Goal: Find contact information: Find contact information

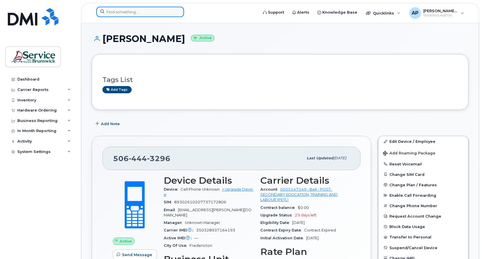
click at [137, 12] on input at bounding box center [140, 12] width 88 height 10
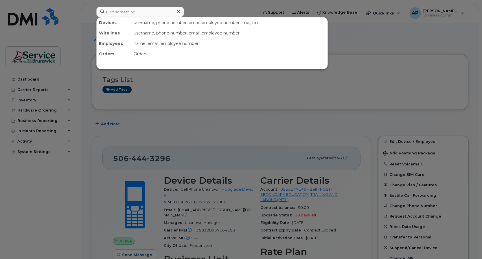
click at [58, 199] on div at bounding box center [241, 129] width 482 height 259
click at [117, 12] on input at bounding box center [140, 12] width 88 height 10
paste input "506) 643-3359"
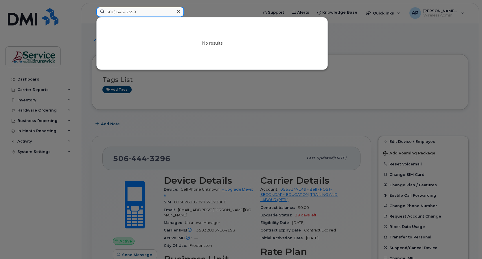
click at [116, 13] on input "506) 643-3359" at bounding box center [140, 12] width 88 height 10
click at [293, 240] on div at bounding box center [241, 129] width 482 height 259
drag, startPoint x: 144, startPoint y: 12, endPoint x: 37, endPoint y: 5, distance: 106.8
click at [92, 7] on div "[PHONE_NUMBER] No results" at bounding box center [175, 13] width 167 height 13
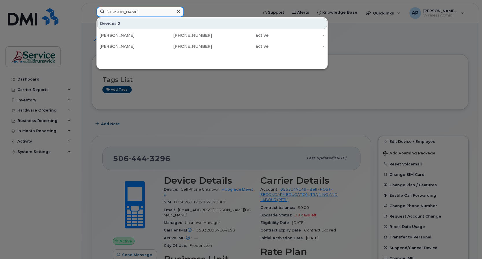
type input "[PERSON_NAME]"
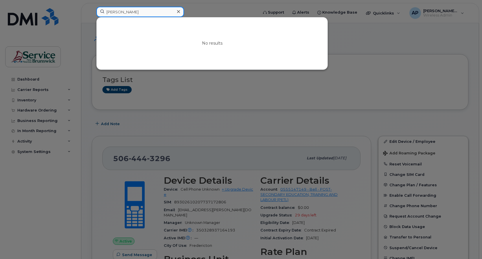
drag, startPoint x: 147, startPoint y: 10, endPoint x: 83, endPoint y: 12, distance: 64.0
click at [92, 12] on div "[PERSON_NAME] No results" at bounding box center [175, 13] width 167 height 13
click at [321, 86] on div at bounding box center [241, 129] width 482 height 259
